Goal: Information Seeking & Learning: Check status

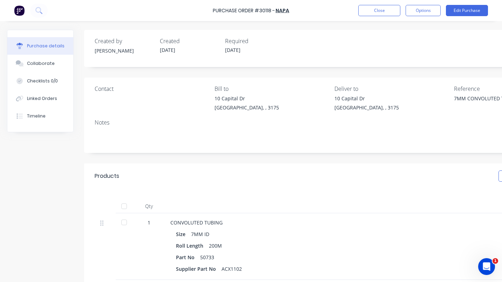
click at [126, 224] on div at bounding box center [124, 222] width 14 height 14
type textarea "x"
click at [383, 12] on button "Close" at bounding box center [379, 10] width 42 height 11
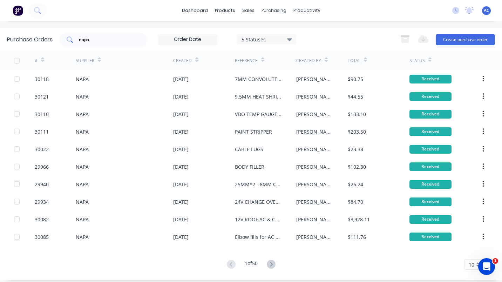
click at [127, 44] on div "napa" at bounding box center [104, 40] width 88 height 14
type input "n"
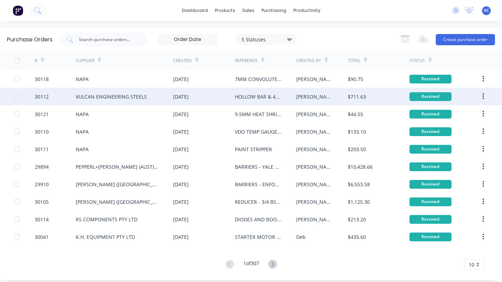
click at [123, 99] on div "VULCAN ENGINEERING STEELS" at bounding box center [111, 96] width 71 height 7
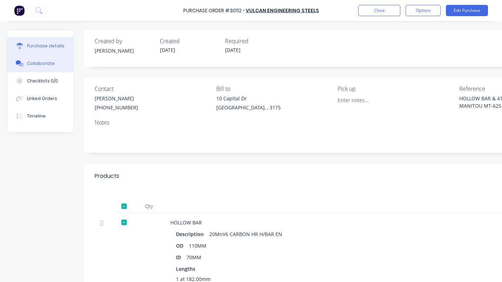
click at [48, 66] on div "Collaborate" at bounding box center [41, 63] width 28 height 6
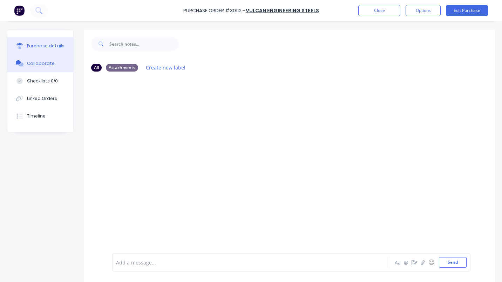
click at [48, 47] on div "Purchase details" at bounding box center [46, 46] width 38 height 6
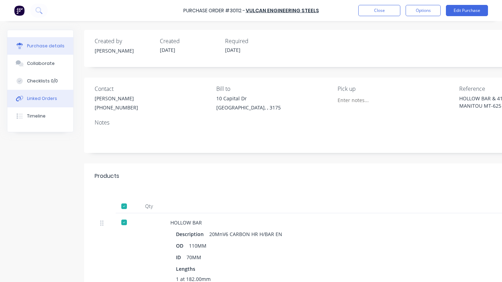
click at [38, 95] on div "Linked Orders" at bounding box center [42, 98] width 30 height 6
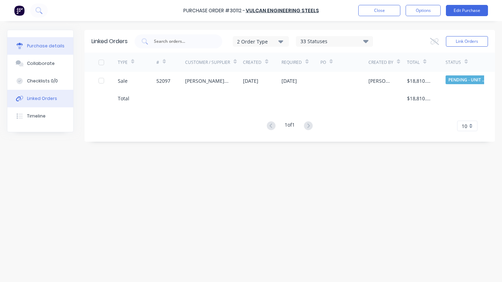
click at [49, 46] on div "Purchase details" at bounding box center [46, 46] width 38 height 6
type textarea "x"
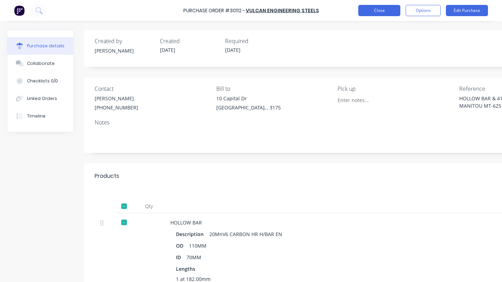
click at [381, 12] on button "Close" at bounding box center [379, 10] width 42 height 11
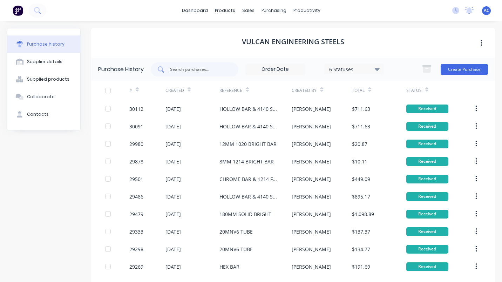
click at [179, 71] on input "text" at bounding box center [198, 69] width 58 height 7
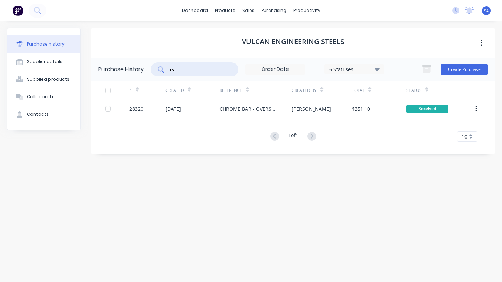
type input "r"
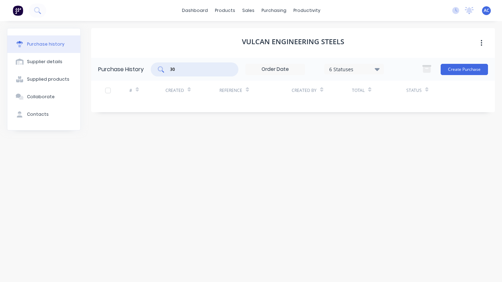
type input "3"
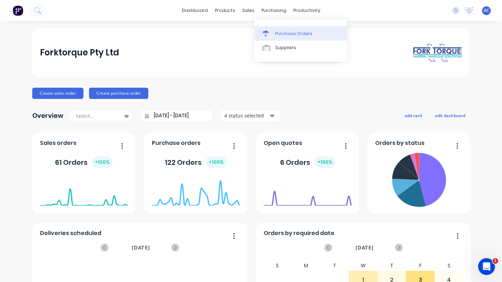
click at [284, 31] on div "Purchase Orders" at bounding box center [293, 34] width 37 height 6
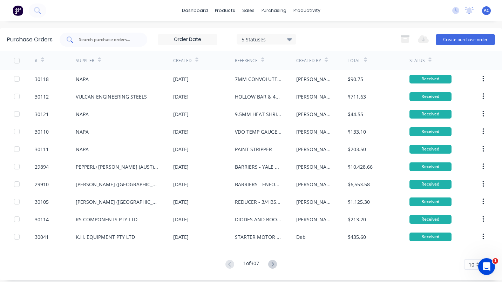
click at [123, 42] on input "text" at bounding box center [107, 39] width 58 height 7
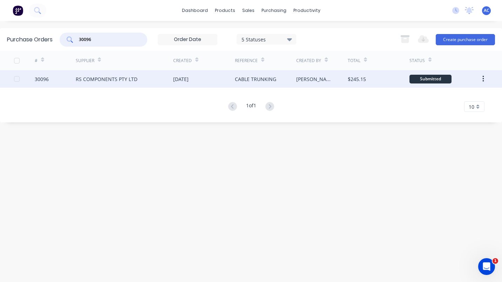
type input "30096"
click at [102, 76] on div "RS COMPONENTS PTY LTD" at bounding box center [107, 78] width 62 height 7
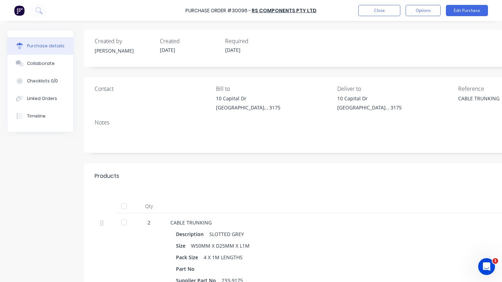
type textarea "x"
click at [53, 95] on button "Linked Orders" at bounding box center [40, 99] width 66 height 18
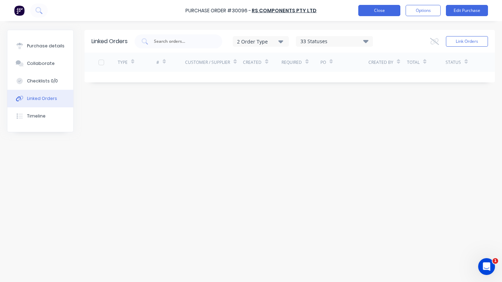
click at [377, 8] on button "Close" at bounding box center [379, 10] width 42 height 11
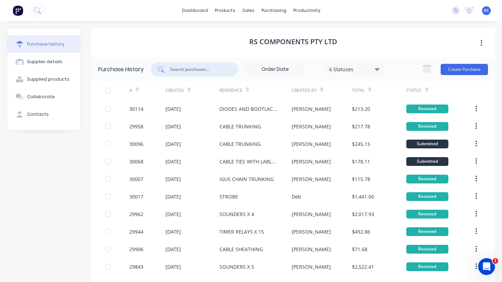
click at [174, 69] on input "text" at bounding box center [198, 69] width 58 height 7
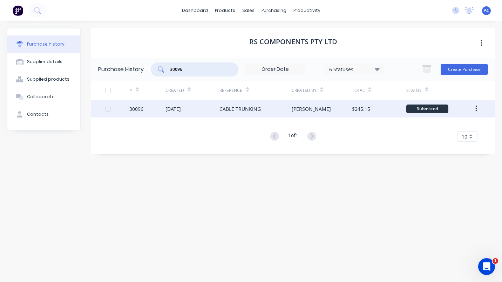
type input "30096"
click at [201, 109] on div "08 Oct 2025" at bounding box center [193, 109] width 54 height 18
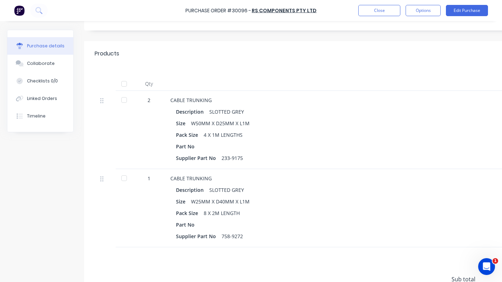
scroll to position [125, 0]
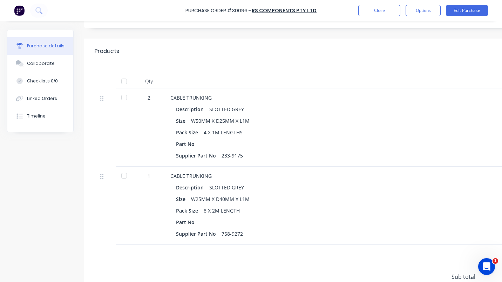
click at [123, 98] on div at bounding box center [124, 97] width 14 height 14
click at [127, 176] on div at bounding box center [124, 176] width 14 height 14
click at [370, 14] on button "Close" at bounding box center [379, 10] width 42 height 11
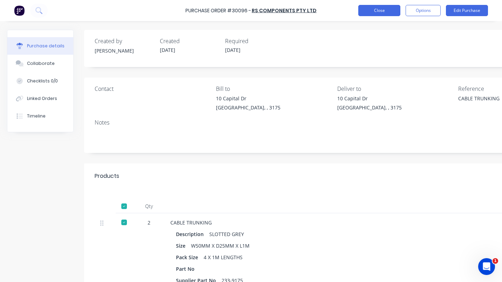
click at [389, 12] on button "Close" at bounding box center [379, 10] width 42 height 11
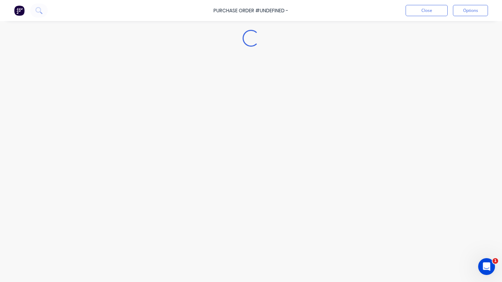
type textarea "x"
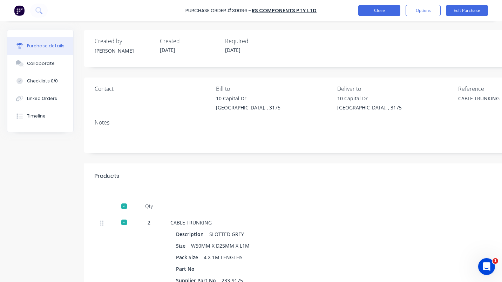
click at [376, 13] on button "Close" at bounding box center [379, 10] width 42 height 11
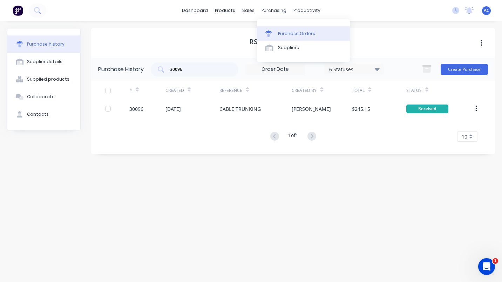
click at [297, 35] on div "Purchase Orders" at bounding box center [296, 34] width 37 height 6
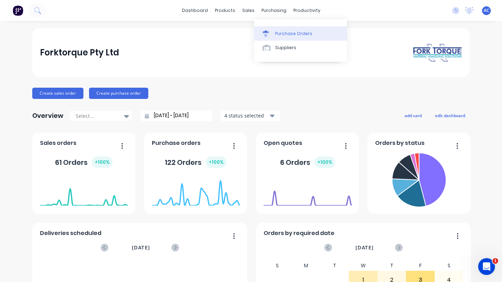
click at [296, 32] on div "Purchase Orders" at bounding box center [293, 34] width 37 height 6
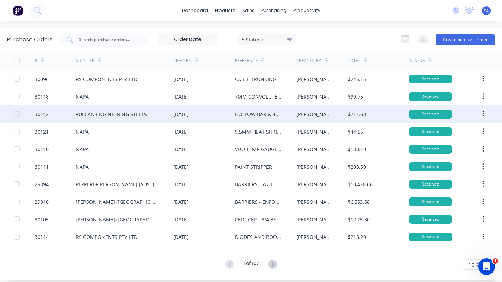
click at [136, 114] on div "VULCAN ENGINEERING STEELS" at bounding box center [111, 113] width 71 height 7
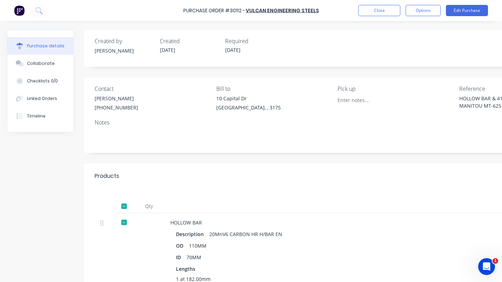
type textarea "x"
click at [38, 97] on div "Linked Orders" at bounding box center [42, 98] width 30 height 6
